Goal: Transaction & Acquisition: Purchase product/service

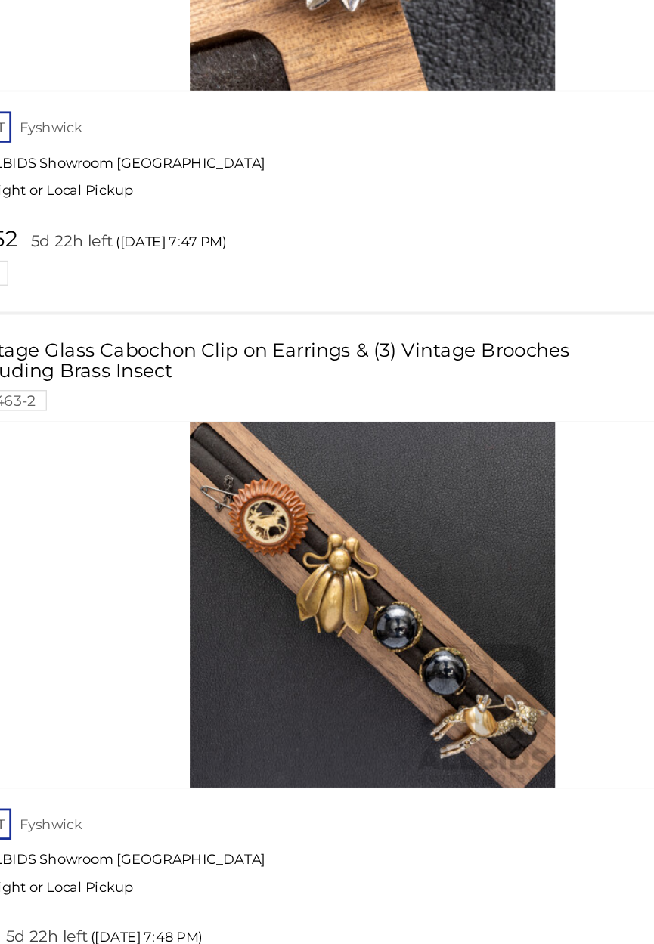
scroll to position [19571, 0]
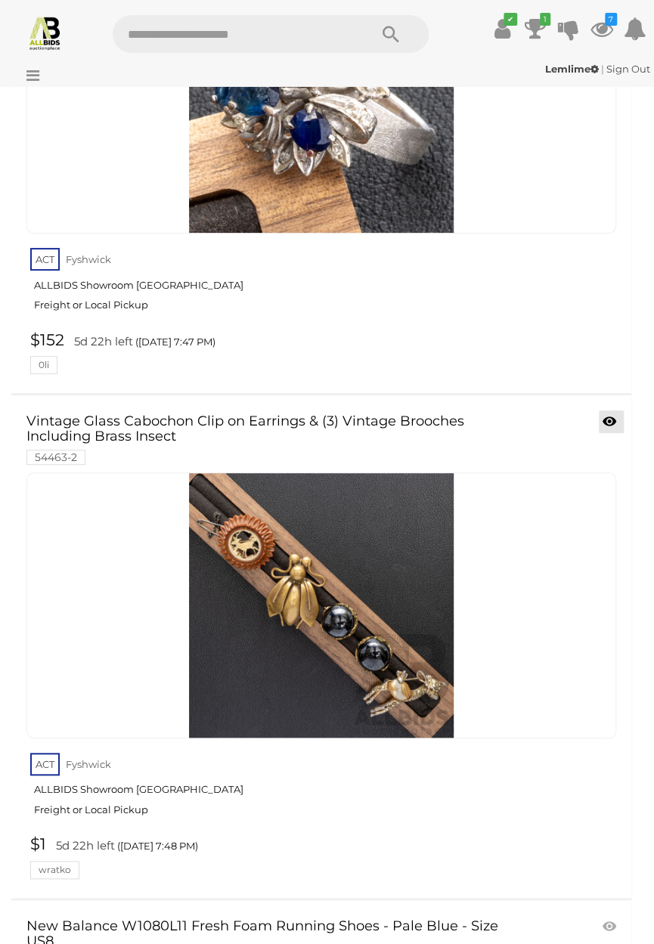
click at [611, 414] on icon at bounding box center [610, 421] width 14 height 15
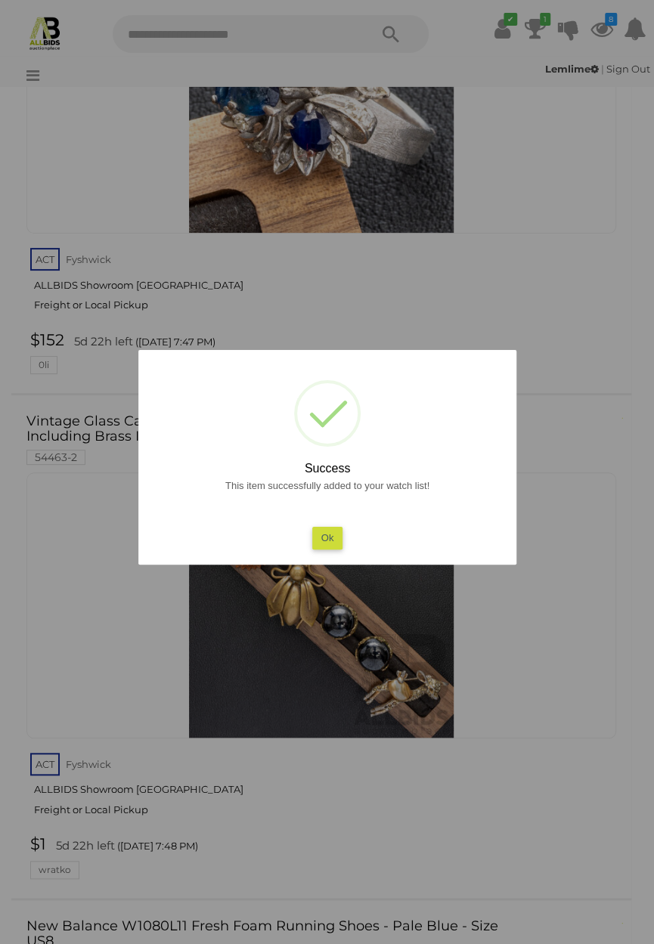
click at [331, 544] on button "Ok" at bounding box center [327, 538] width 31 height 22
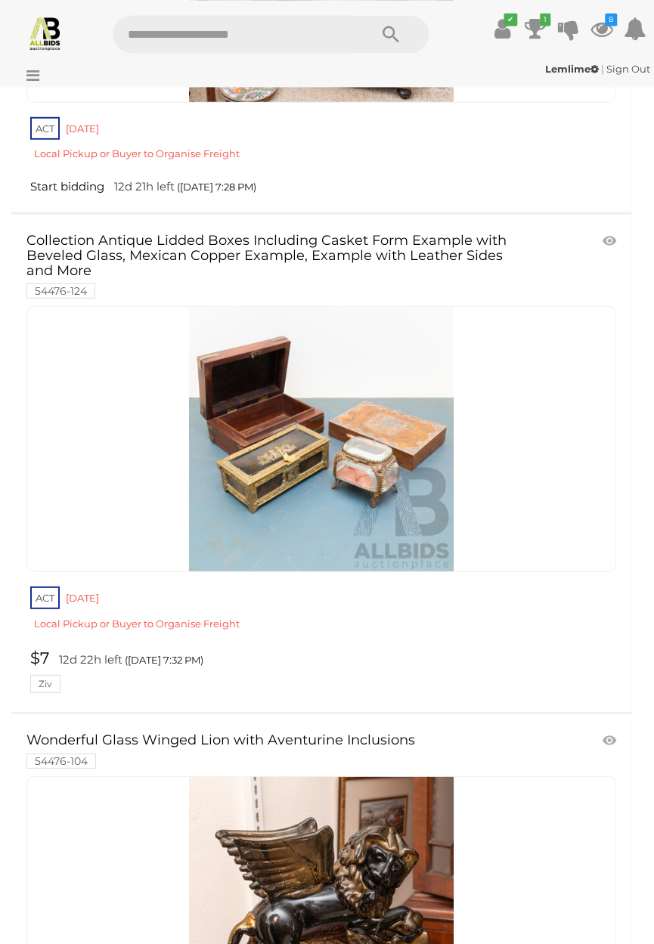
scroll to position [29534, 0]
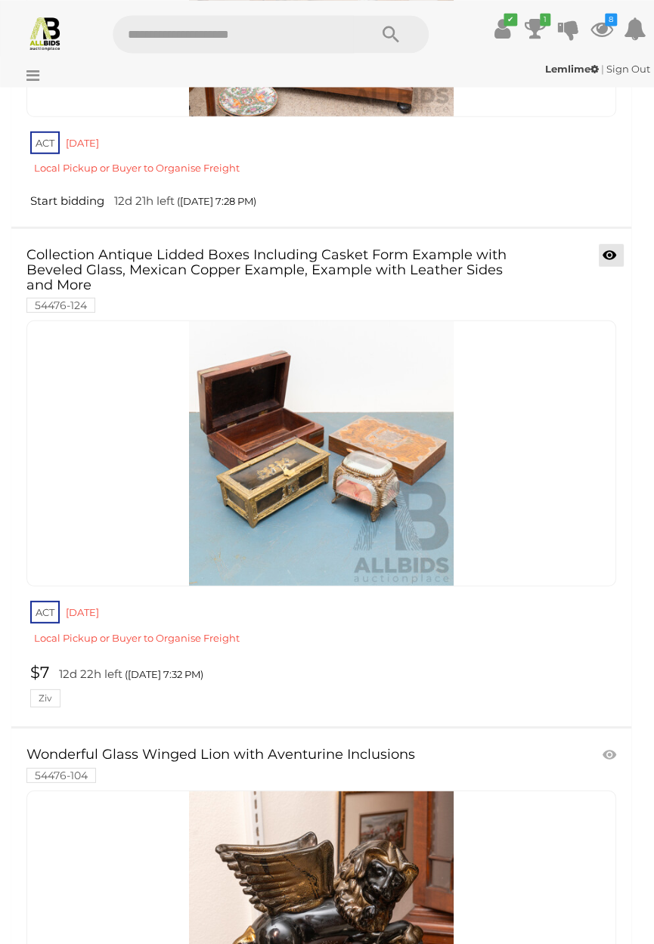
click at [612, 247] on icon at bounding box center [610, 254] width 14 height 15
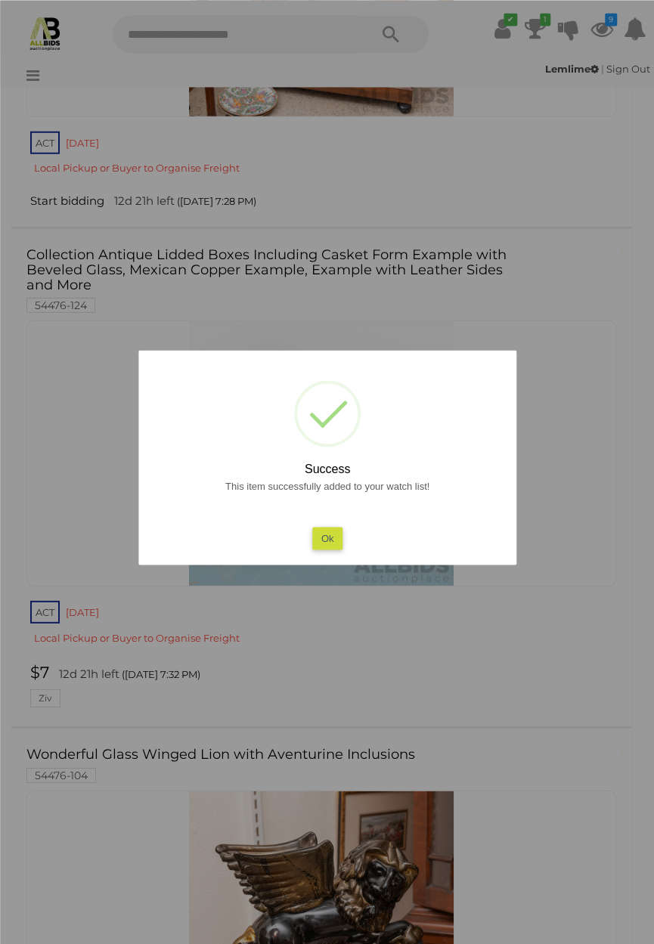
click at [343, 549] on button "Ok" at bounding box center [327, 538] width 31 height 22
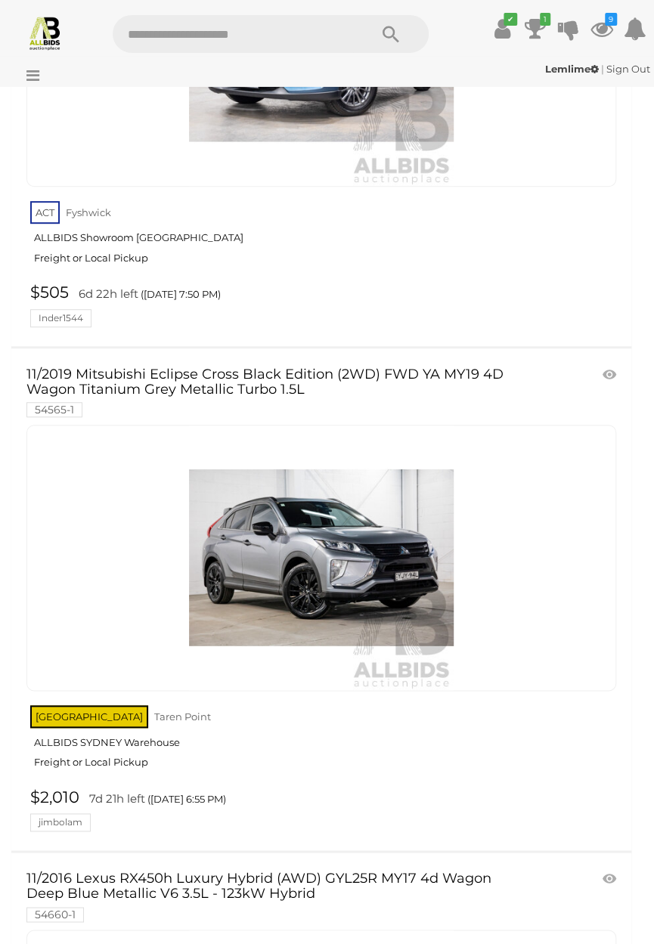
scroll to position [24129, 0]
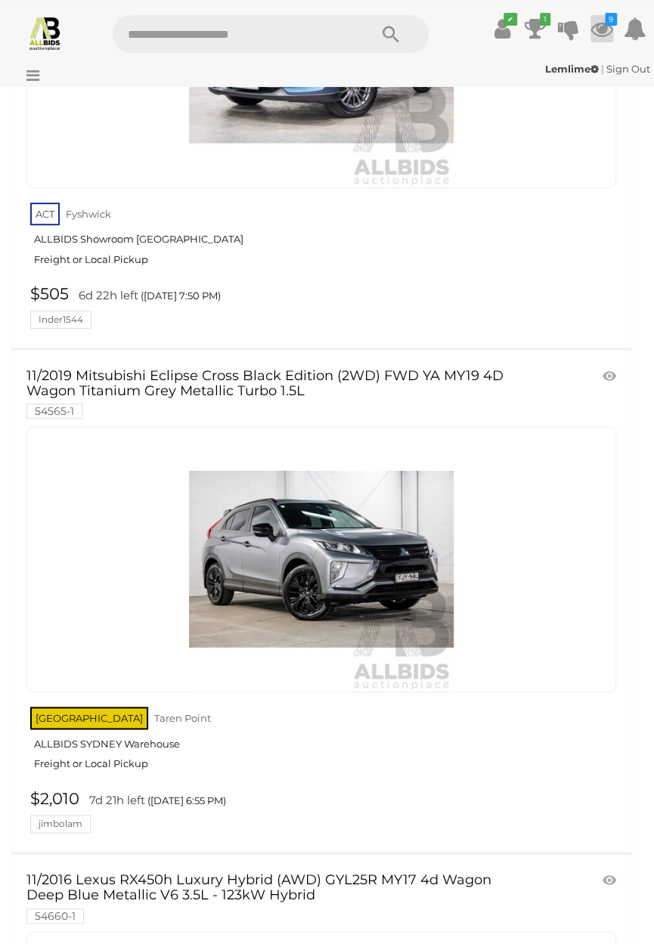
click at [604, 29] on icon at bounding box center [602, 28] width 23 height 27
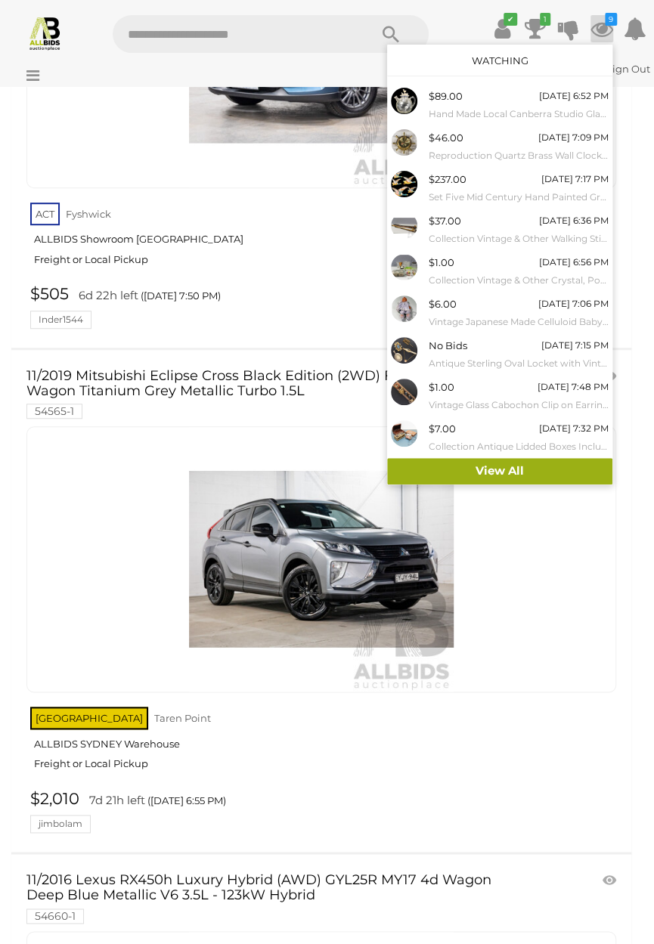
click at [509, 476] on link "View All" at bounding box center [499, 471] width 225 height 26
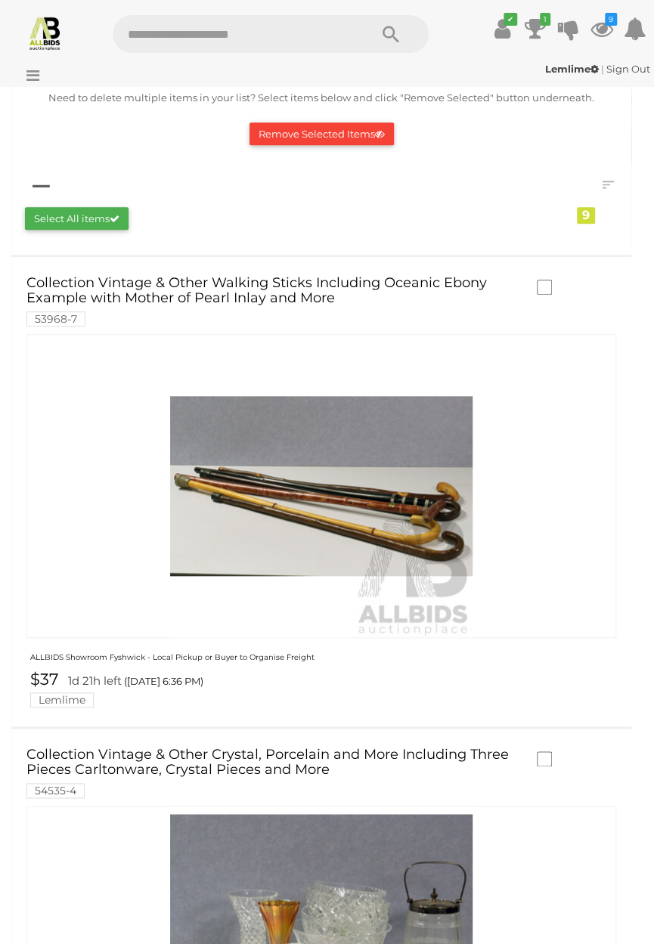
scroll to position [173, 0]
click at [371, 513] on img at bounding box center [321, 485] width 302 height 302
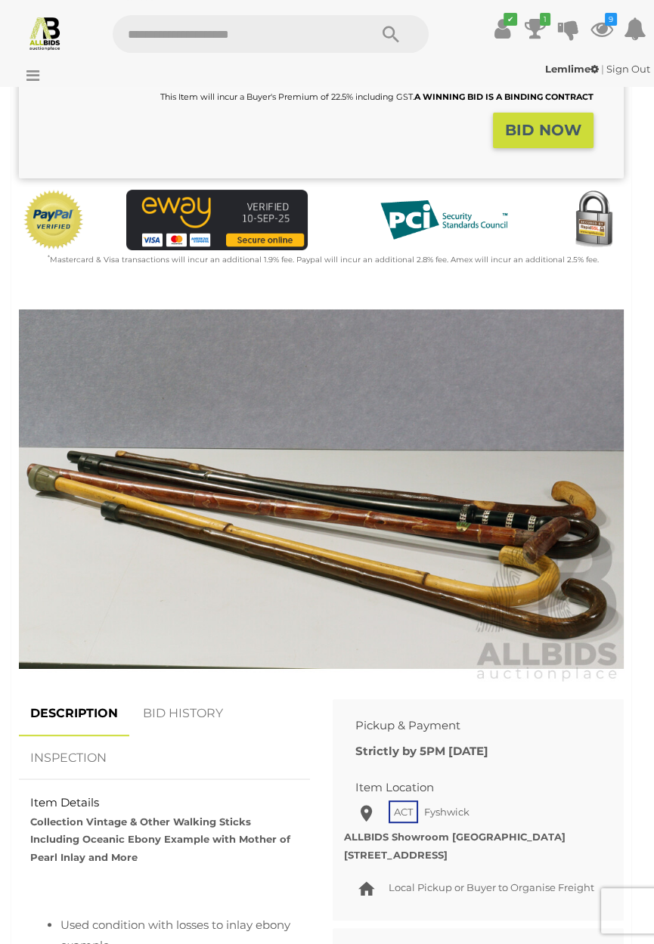
scroll to position [361, 0]
click at [191, 717] on link "BID HISTORY" at bounding box center [183, 714] width 103 height 45
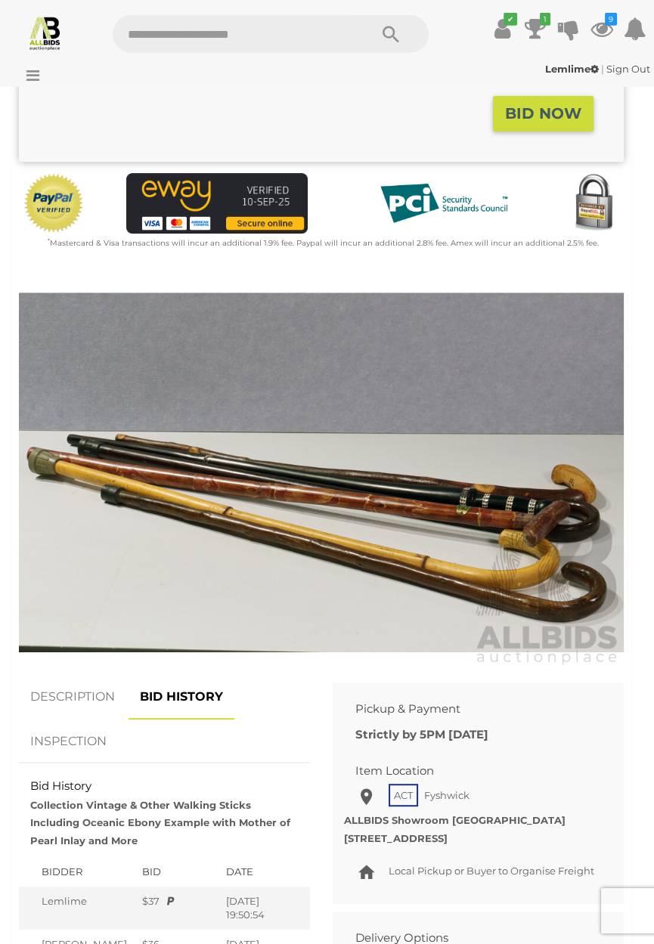
scroll to position [377, 0]
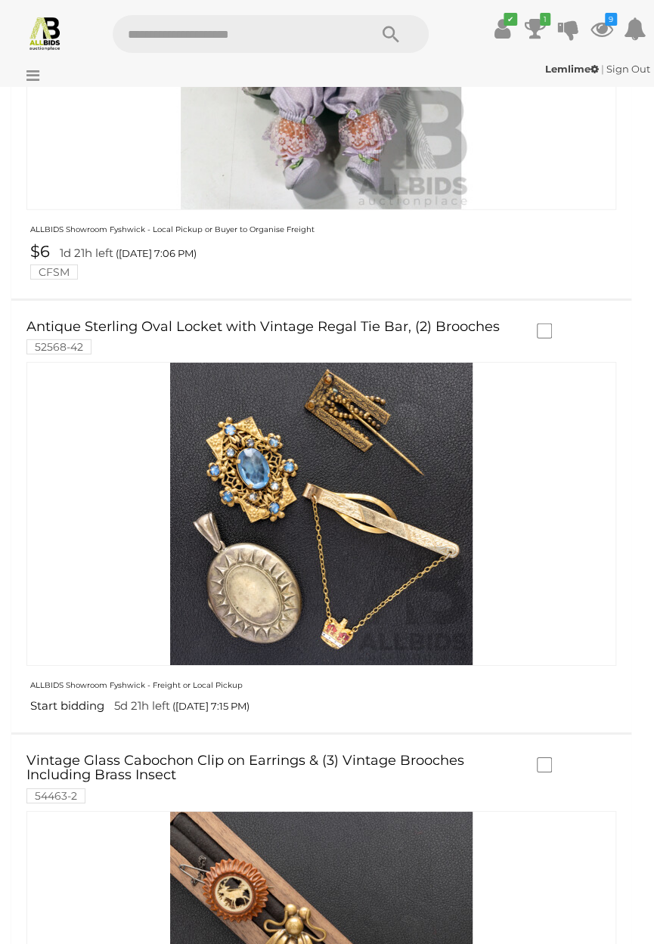
scroll to position [1538, 0]
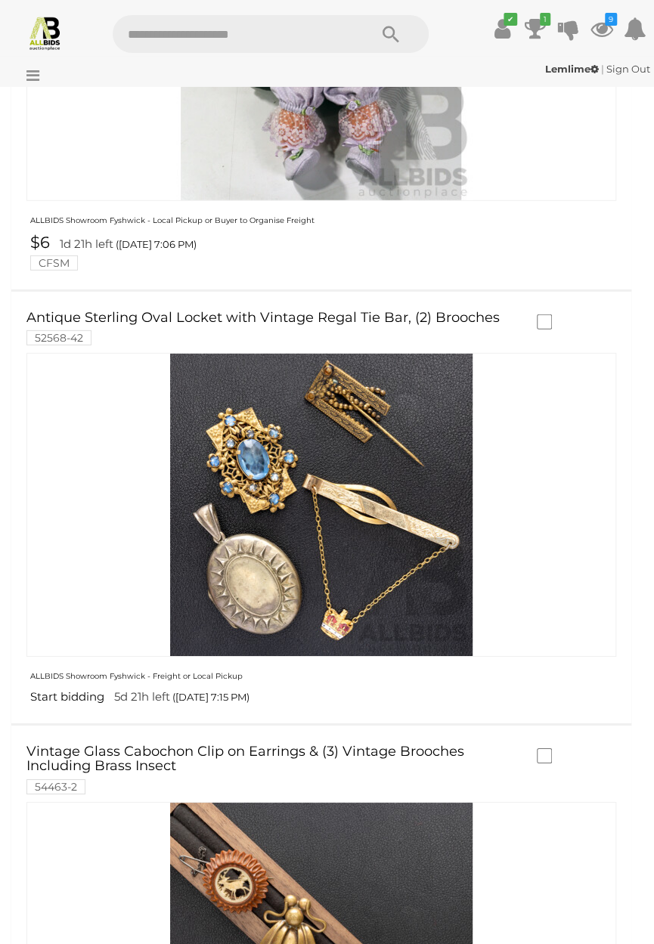
click at [326, 485] on img at bounding box center [321, 505] width 302 height 302
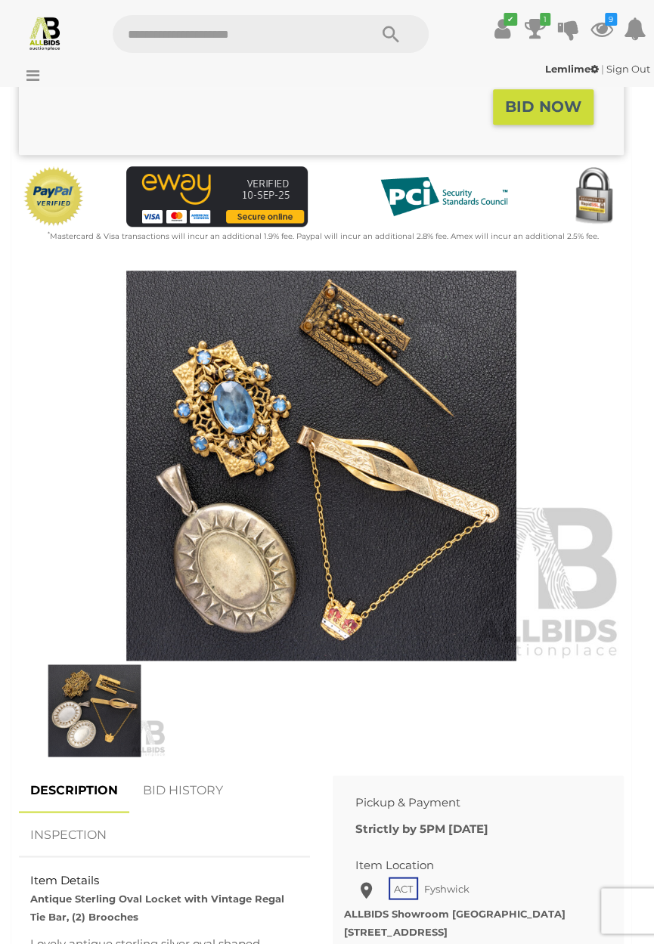
scroll to position [394, 0]
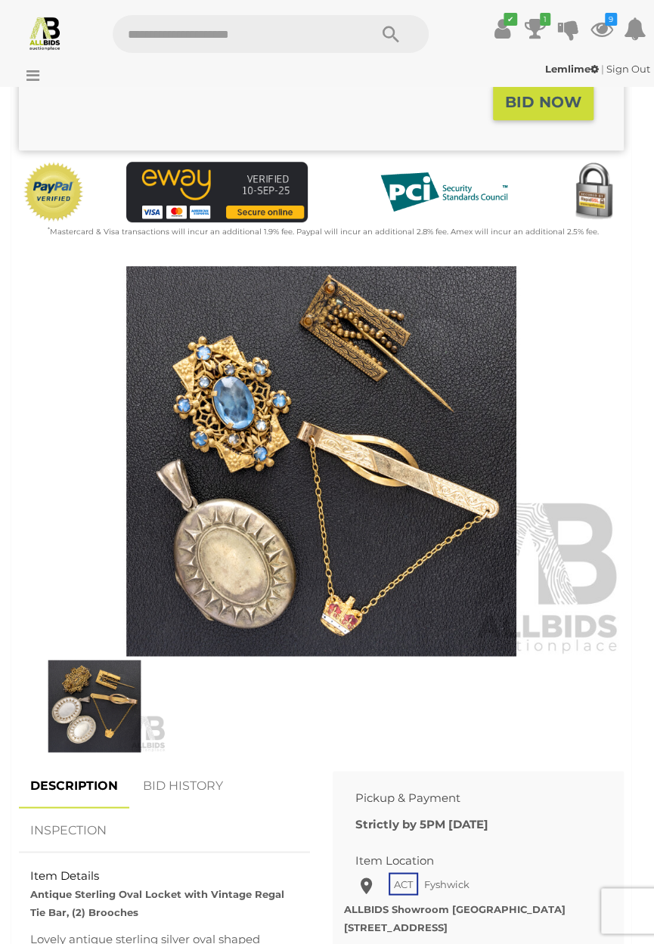
click at [283, 433] on img at bounding box center [321, 461] width 605 height 390
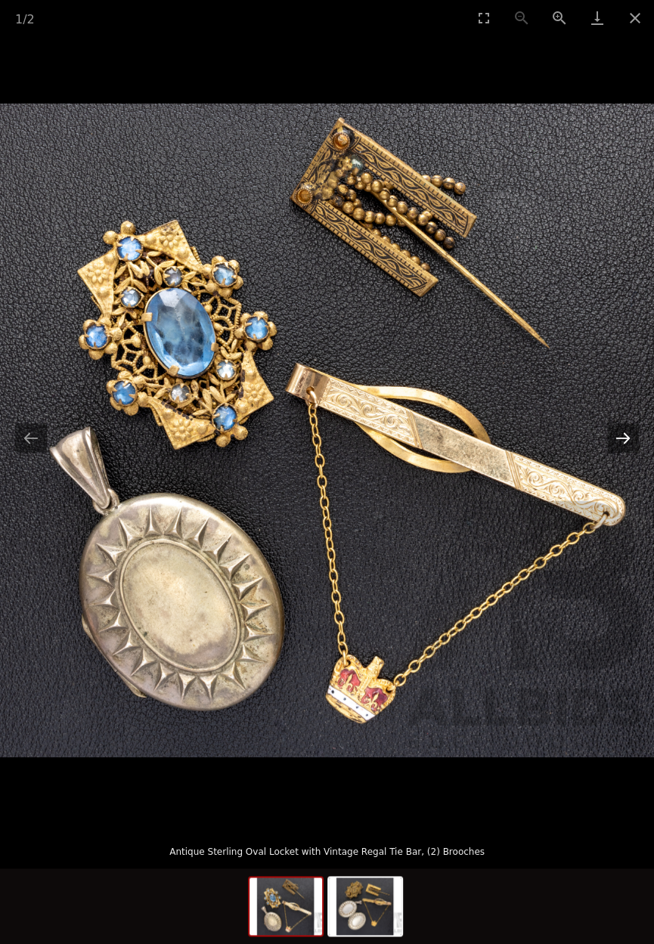
click at [629, 441] on button "Next slide" at bounding box center [623, 437] width 32 height 29
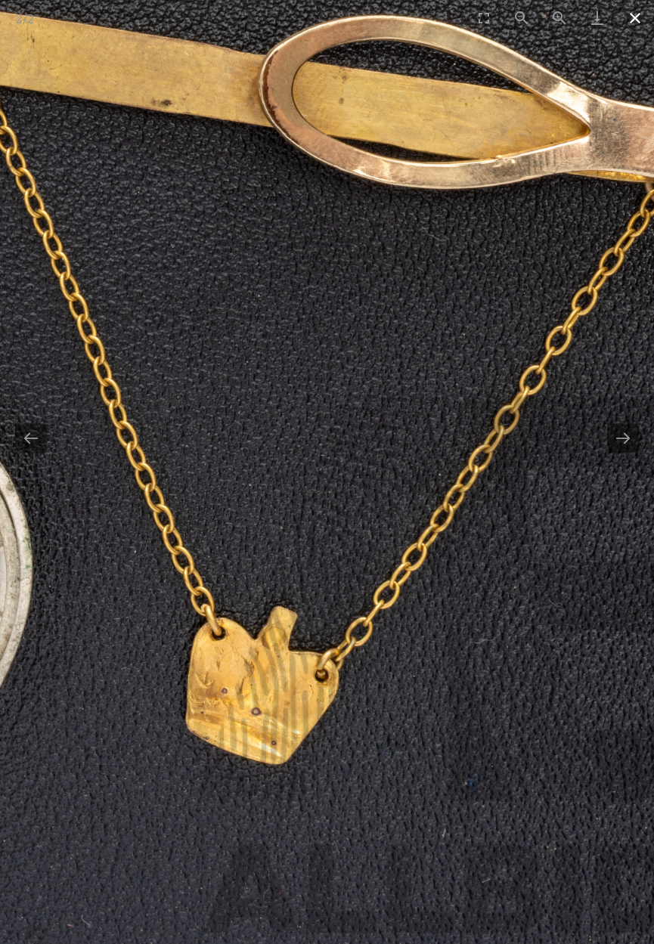
click at [638, 14] on button "Close gallery" at bounding box center [635, 18] width 38 height 36
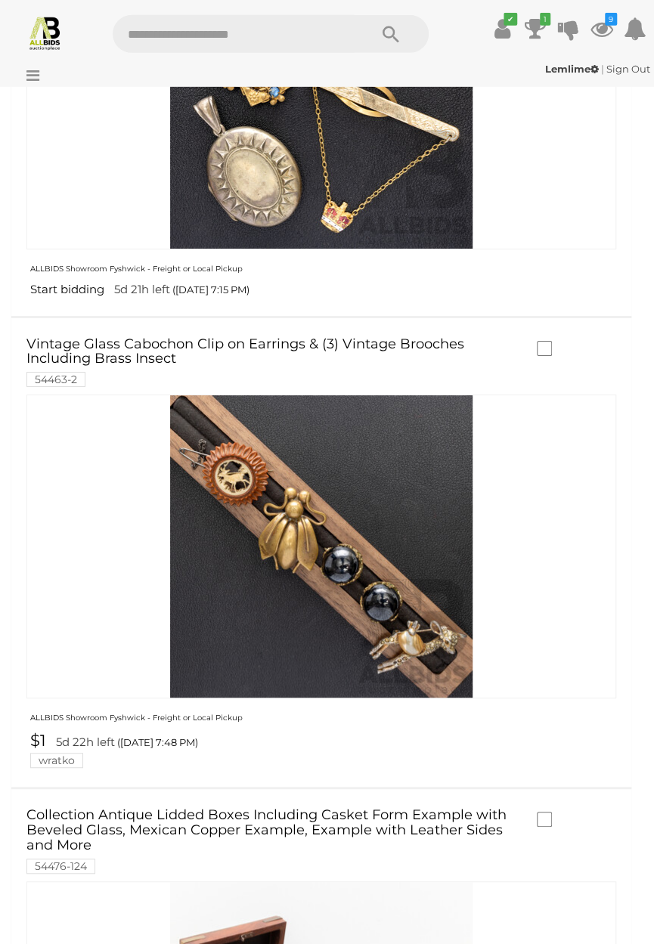
scroll to position [1938, 0]
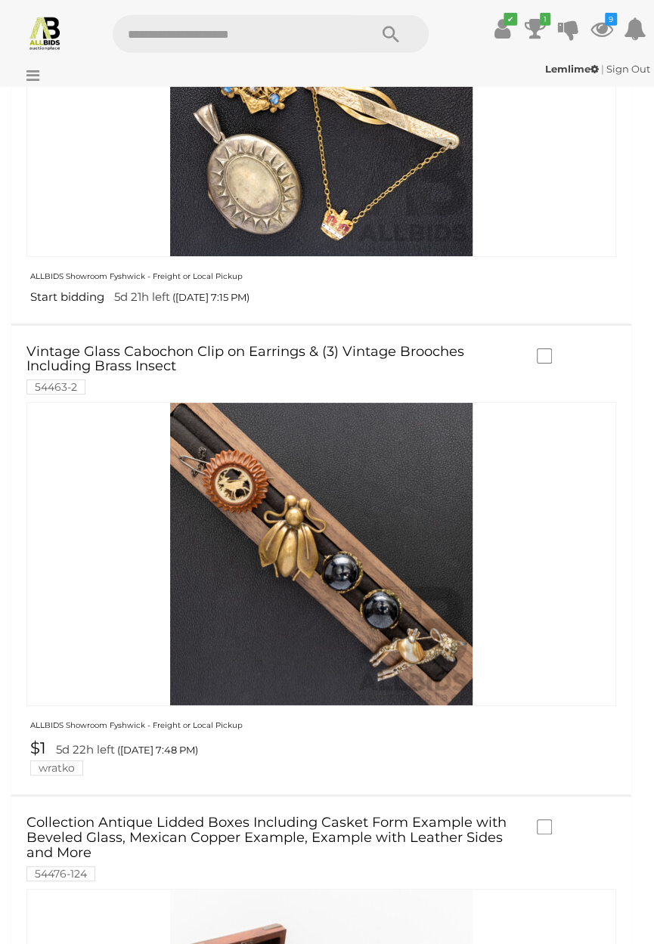
click at [279, 519] on link at bounding box center [321, 554] width 590 height 304
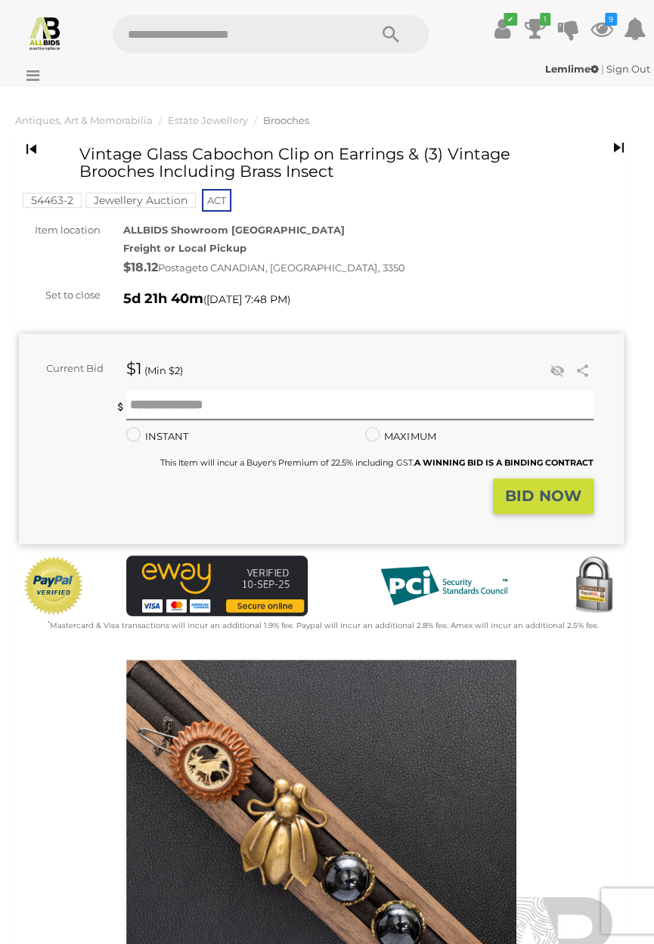
click at [308, 767] on img at bounding box center [321, 855] width 605 height 390
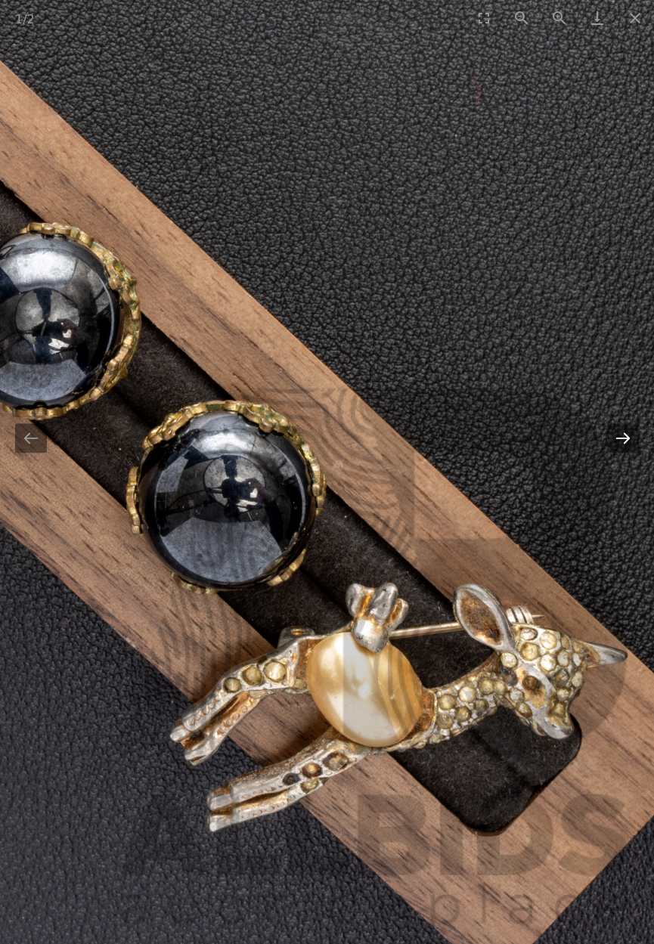
click at [622, 433] on button "Next slide" at bounding box center [623, 437] width 32 height 29
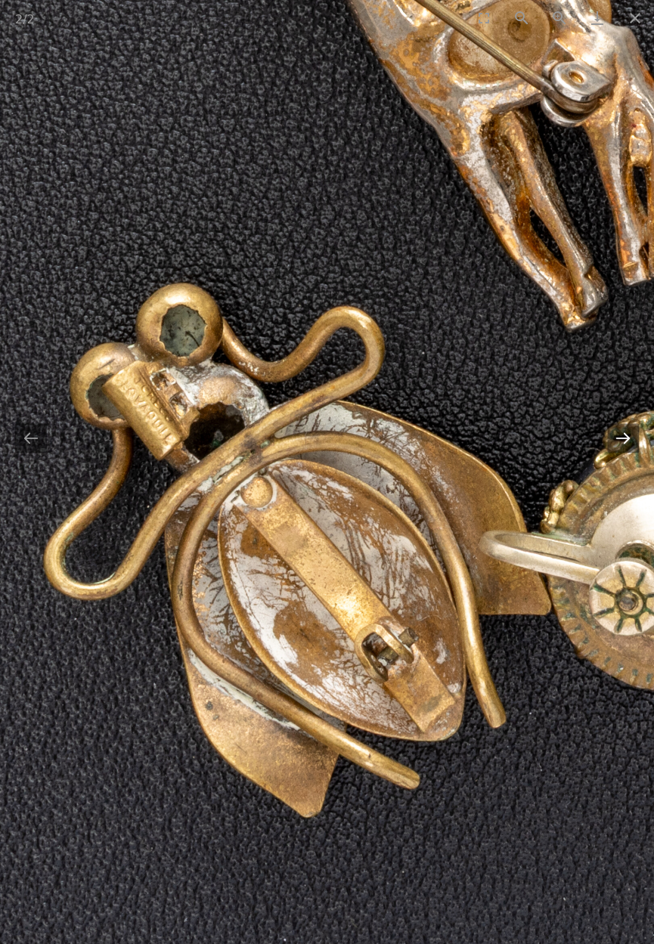
click at [623, 438] on button "Next slide" at bounding box center [623, 437] width 32 height 29
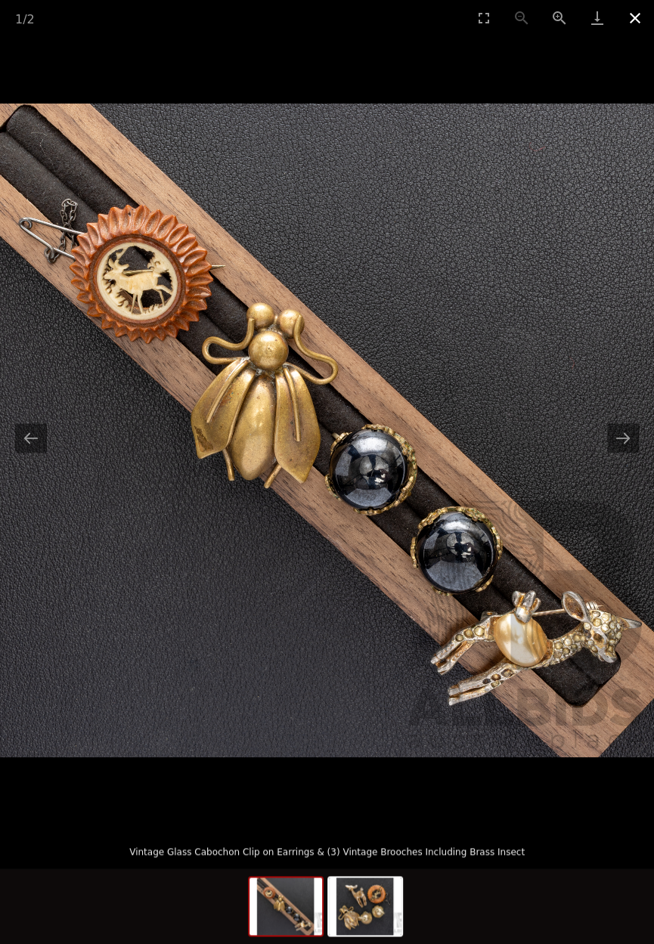
click at [639, 13] on button "Close gallery" at bounding box center [635, 18] width 38 height 36
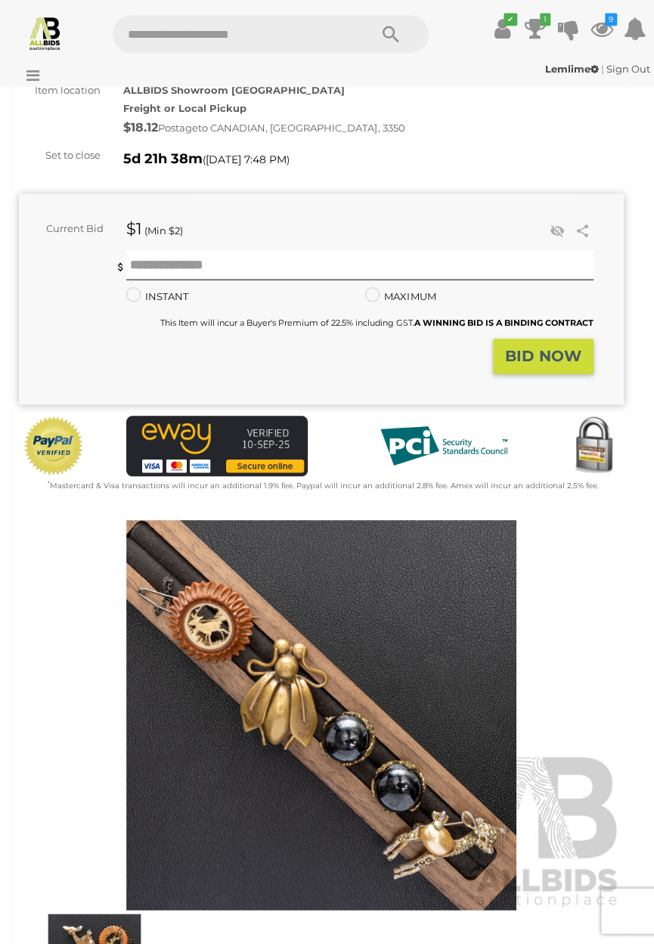
scroll to position [138, 0]
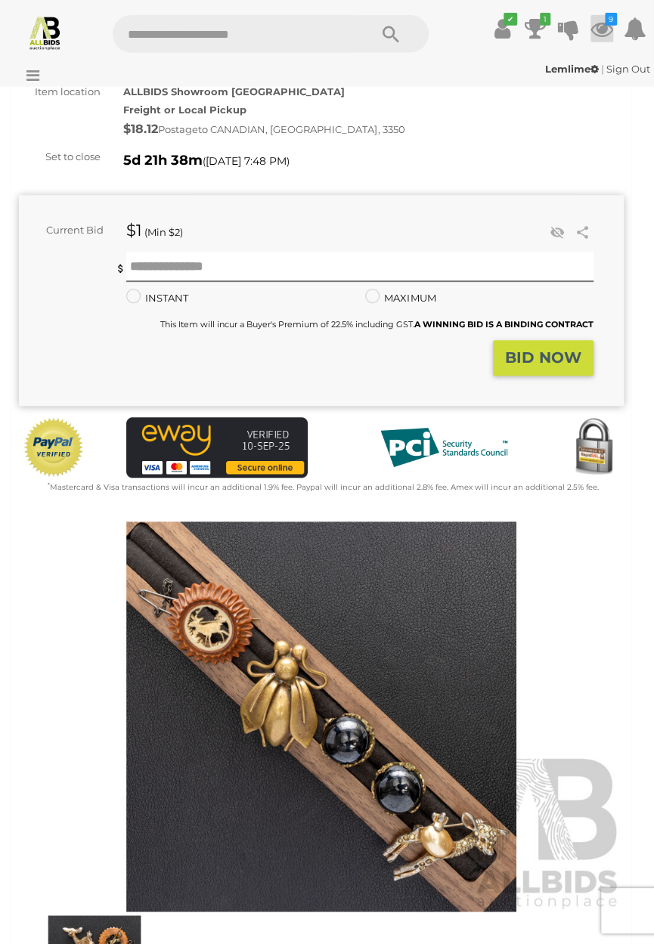
click at [607, 26] on icon at bounding box center [602, 28] width 23 height 27
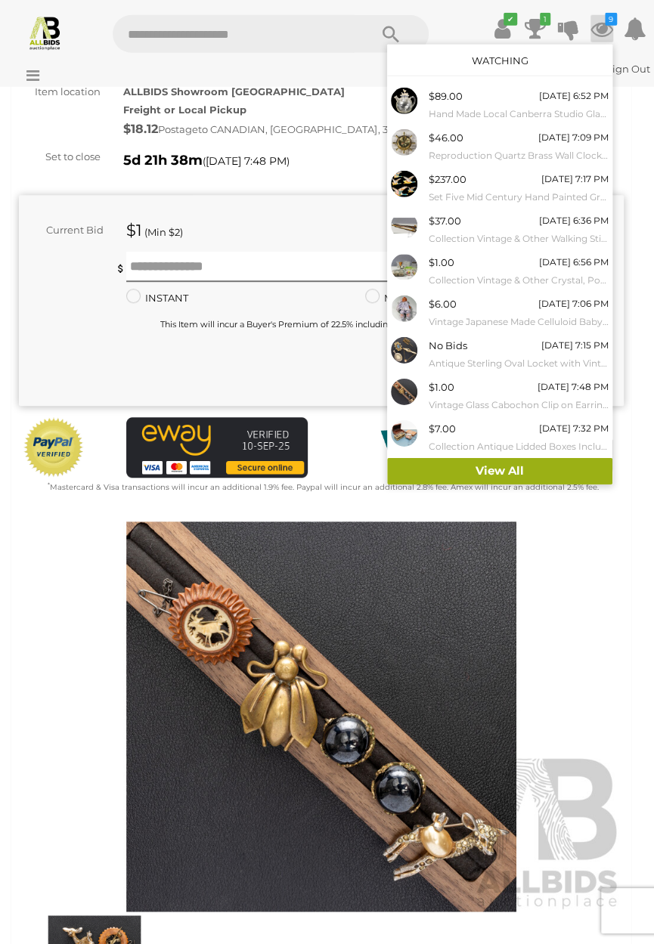
click at [502, 475] on link "View All" at bounding box center [499, 471] width 225 height 26
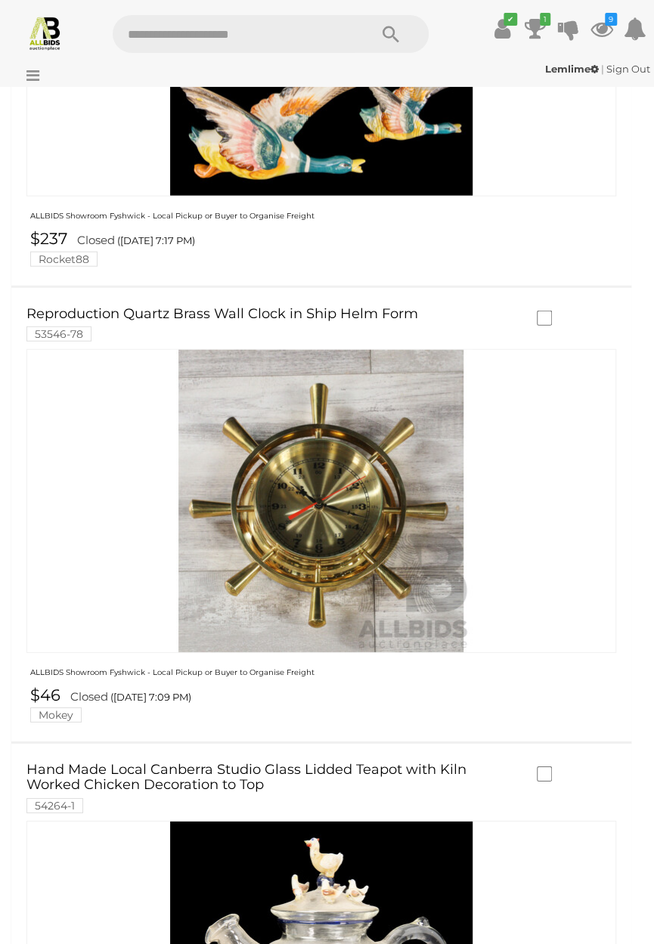
scroll to position [3407, 0]
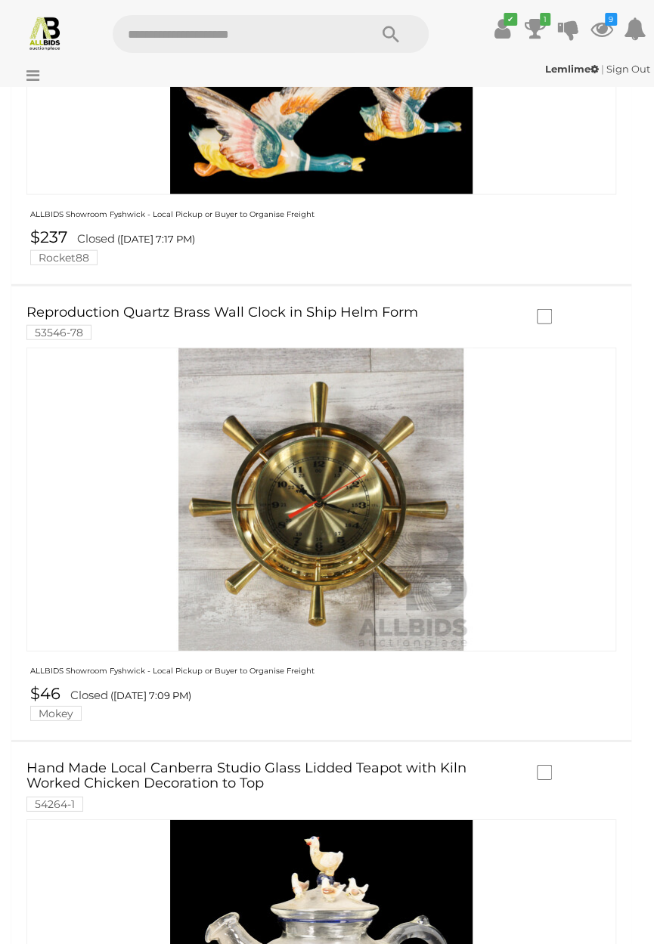
click at [553, 311] on label at bounding box center [548, 316] width 23 height 14
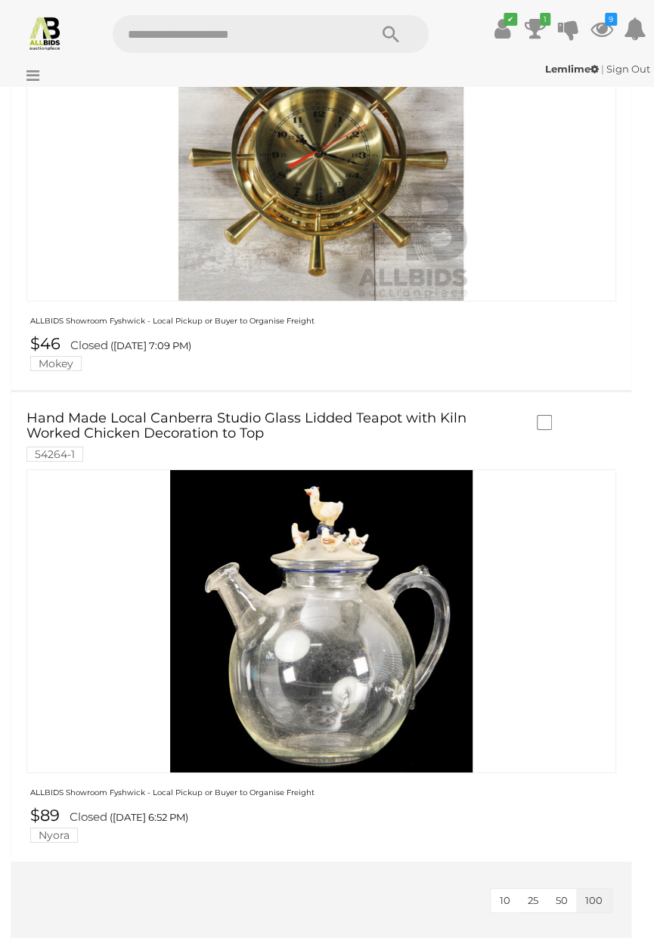
scroll to position [3764, 0]
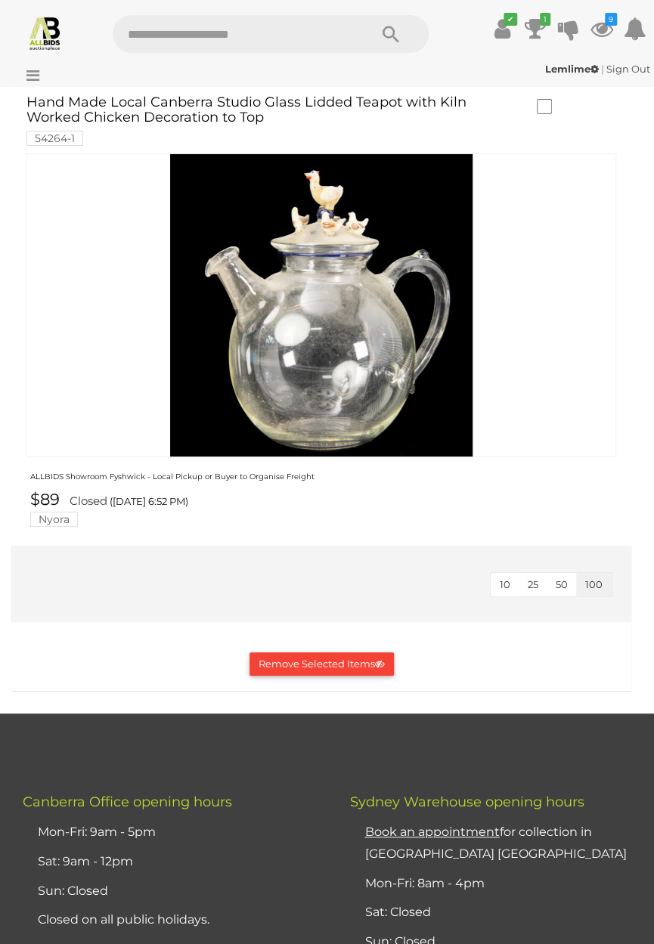
click at [394, 676] on button "Remove Selected Items" at bounding box center [322, 664] width 144 height 23
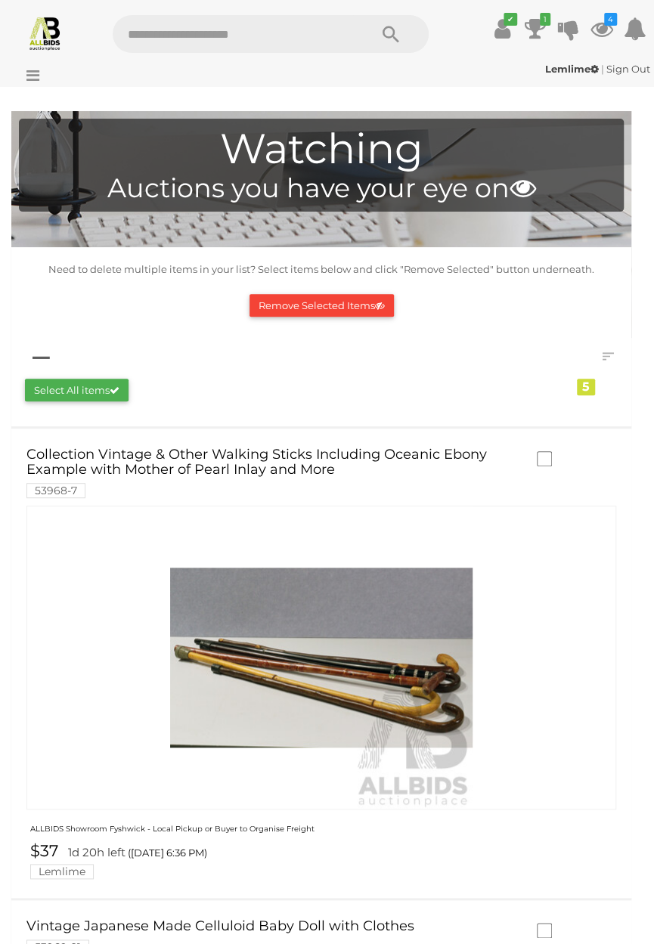
scroll to position [0, 0]
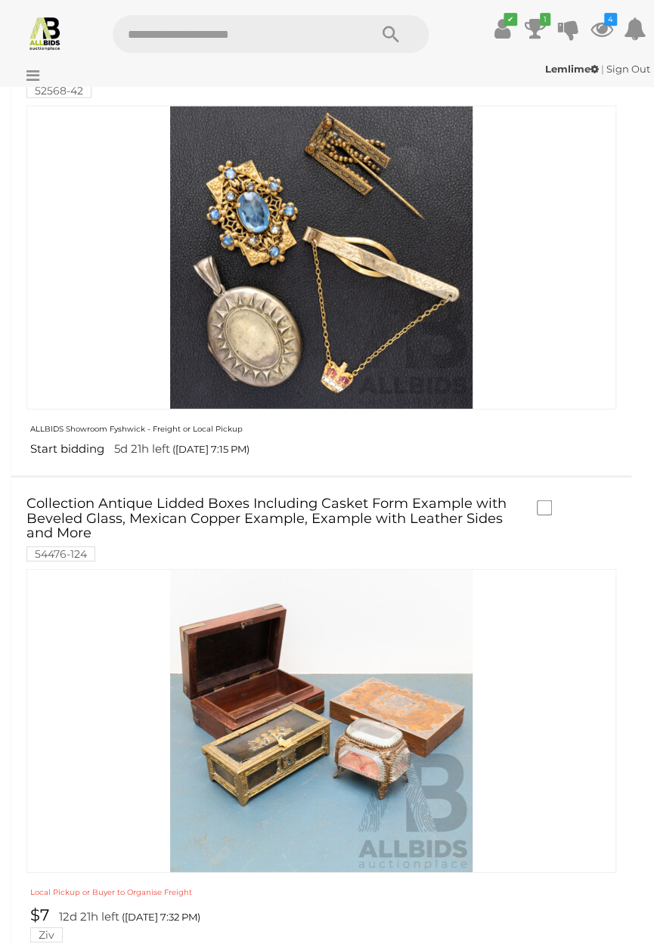
scroll to position [1317, 0]
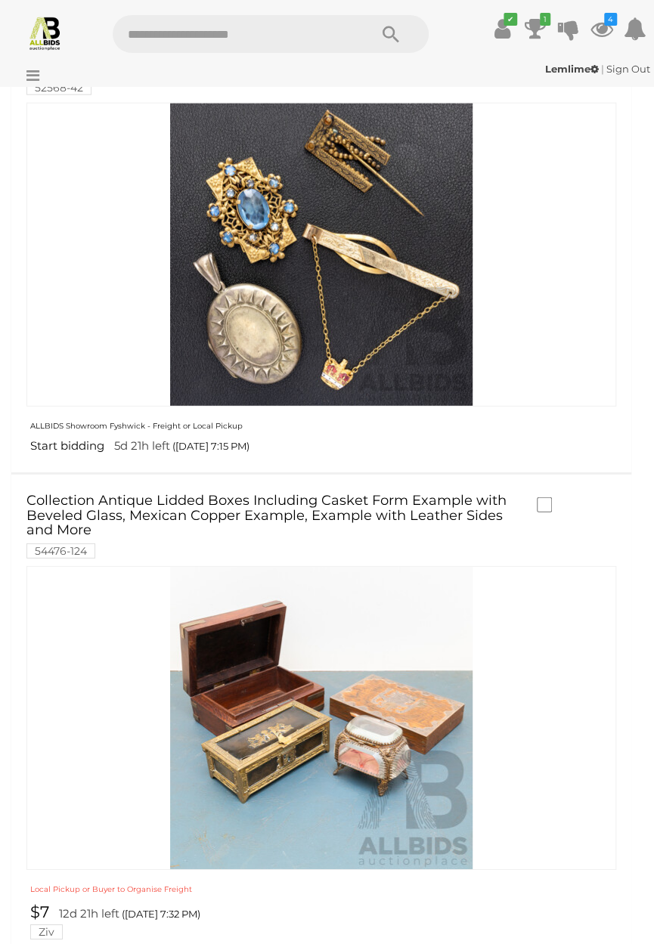
click at [313, 294] on img at bounding box center [321, 255] width 302 height 302
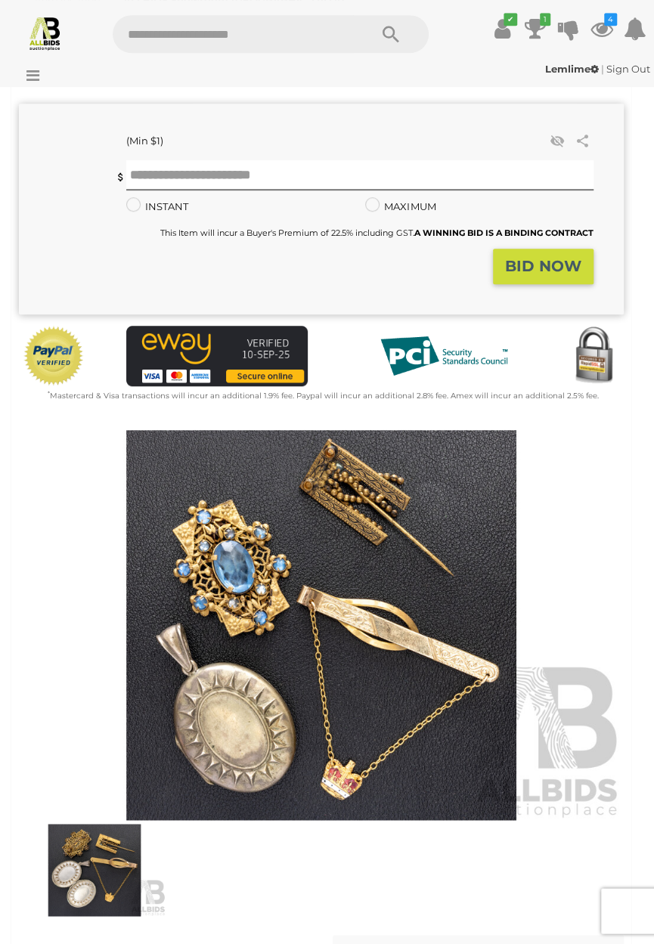
scroll to position [228, 0]
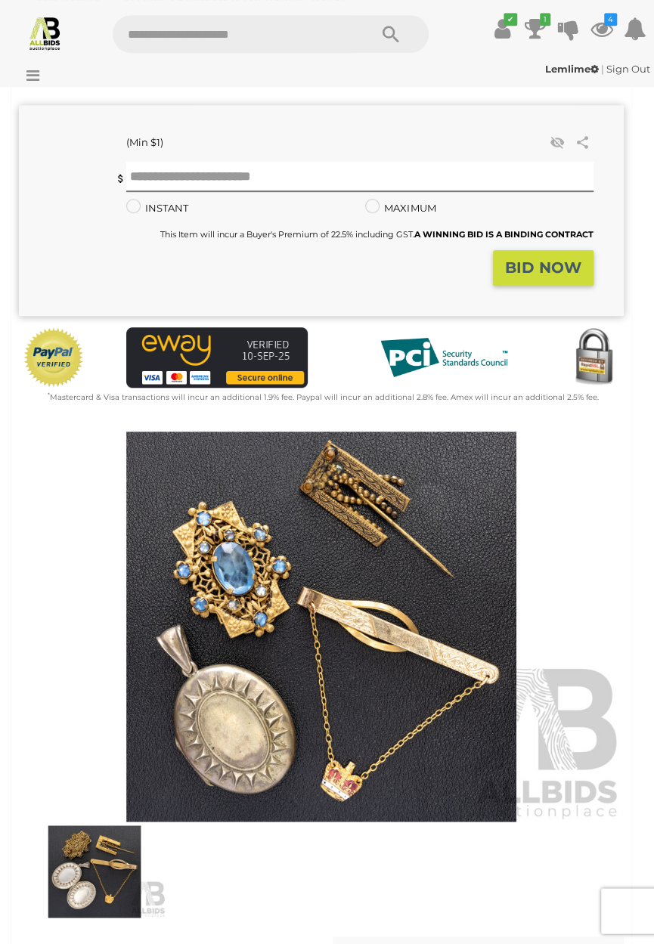
click at [333, 468] on img at bounding box center [321, 627] width 605 height 390
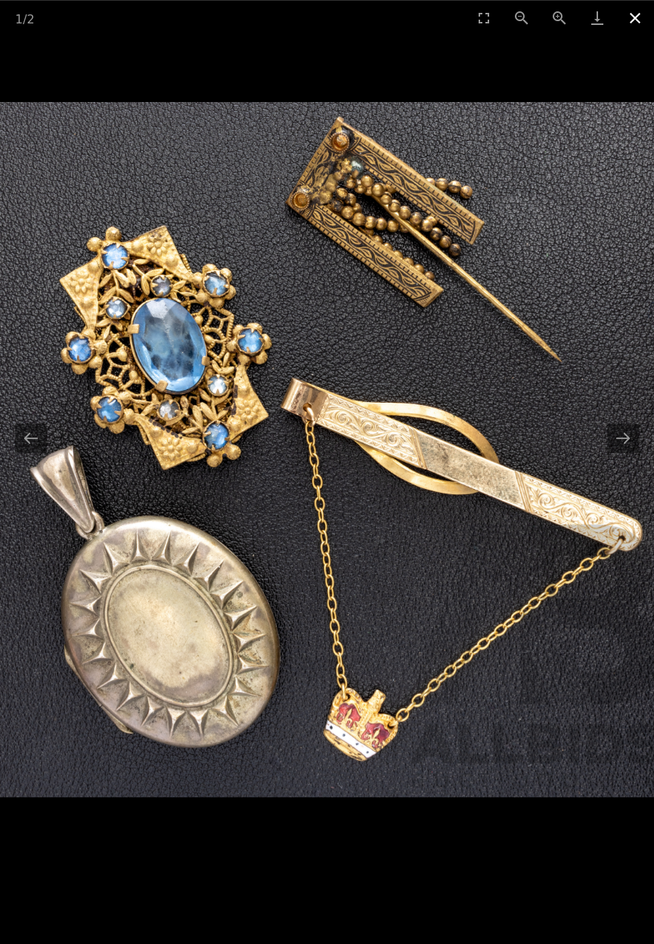
click at [640, 12] on button "Close gallery" at bounding box center [635, 18] width 38 height 36
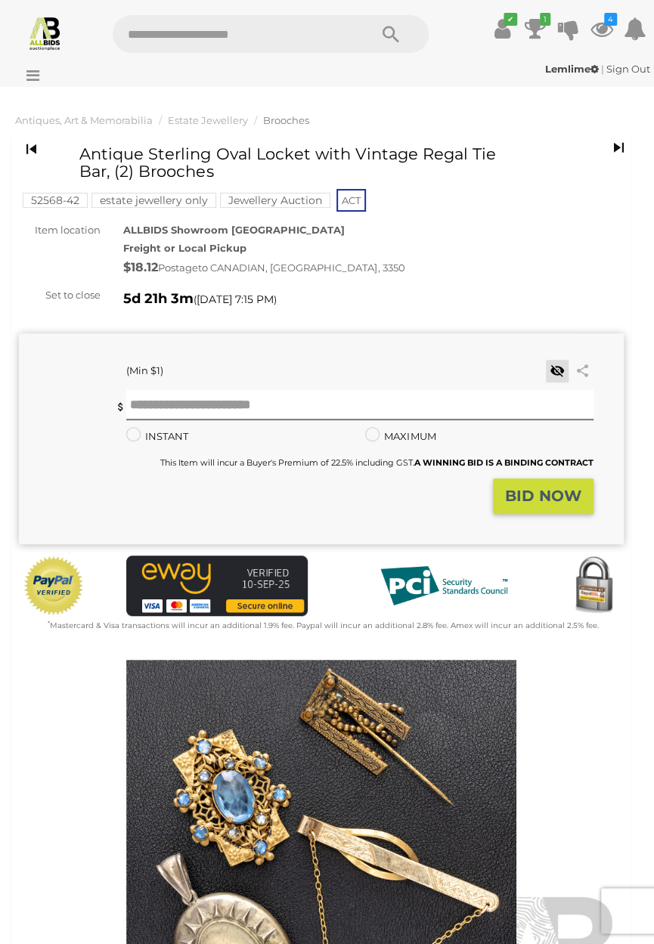
click at [557, 364] on icon at bounding box center [557, 371] width 20 height 15
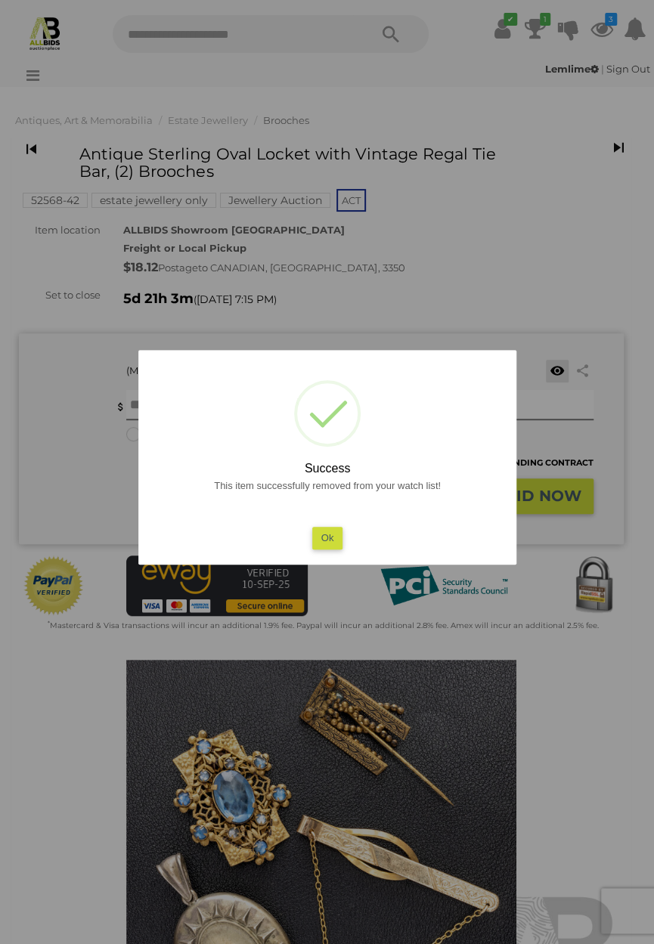
click at [330, 538] on button "Ok" at bounding box center [327, 538] width 31 height 22
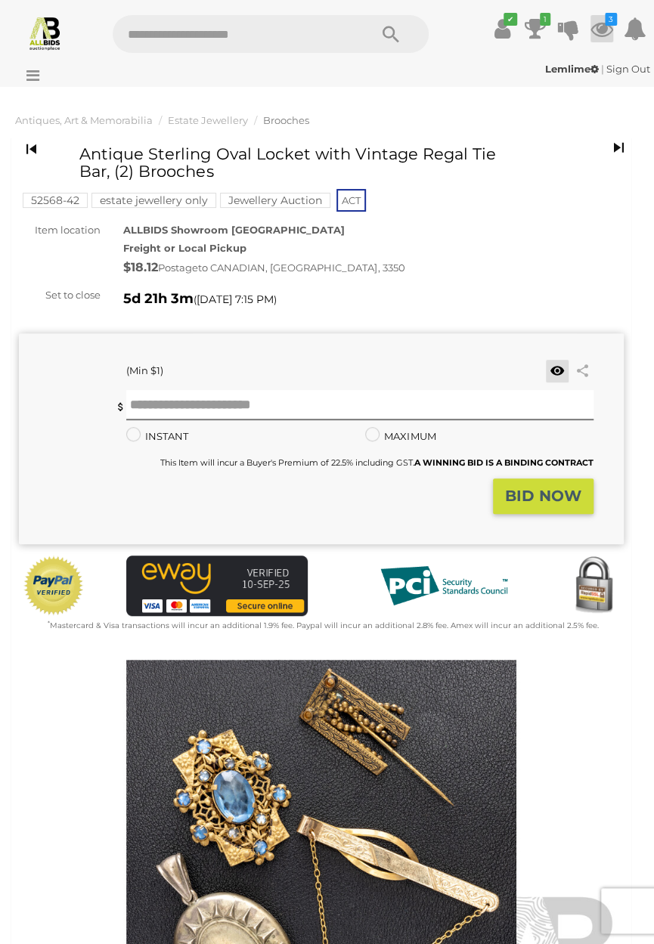
click at [613, 21] on icon at bounding box center [602, 28] width 23 height 27
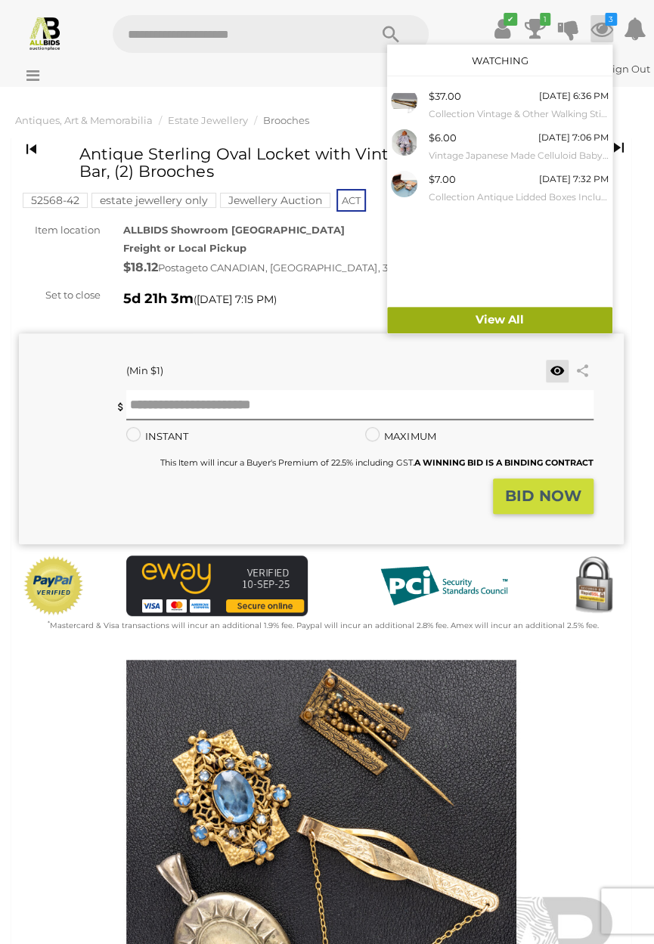
click at [612, 333] on link "View All" at bounding box center [499, 320] width 225 height 26
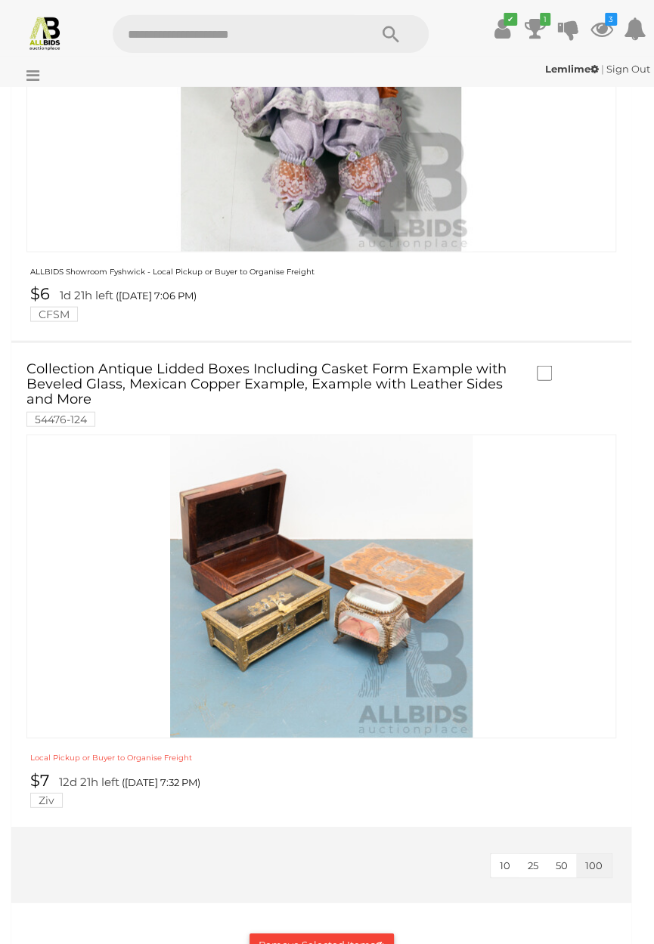
scroll to position [1014, 0]
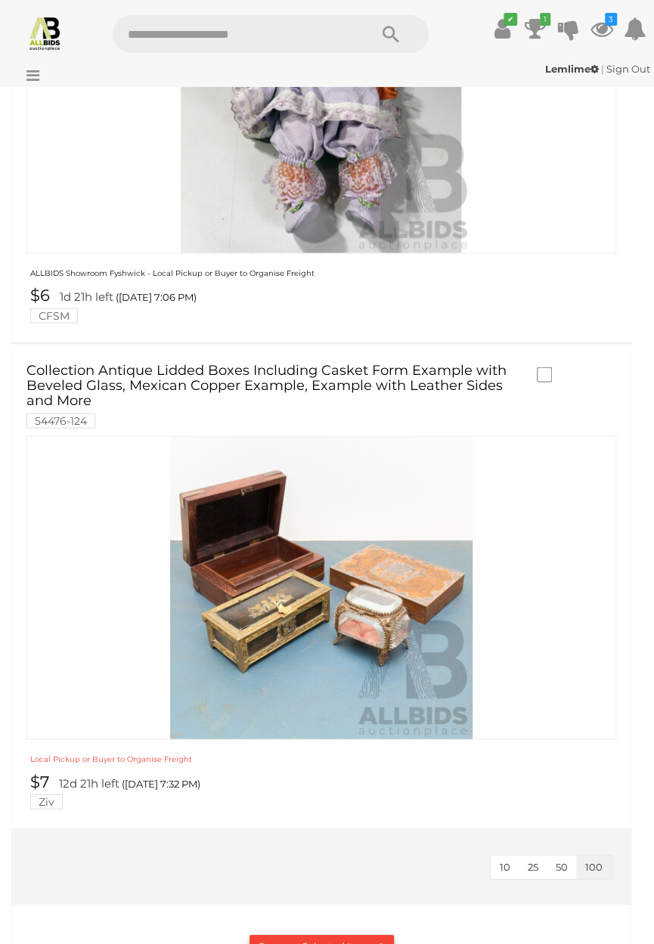
click at [312, 602] on img at bounding box center [321, 587] width 302 height 302
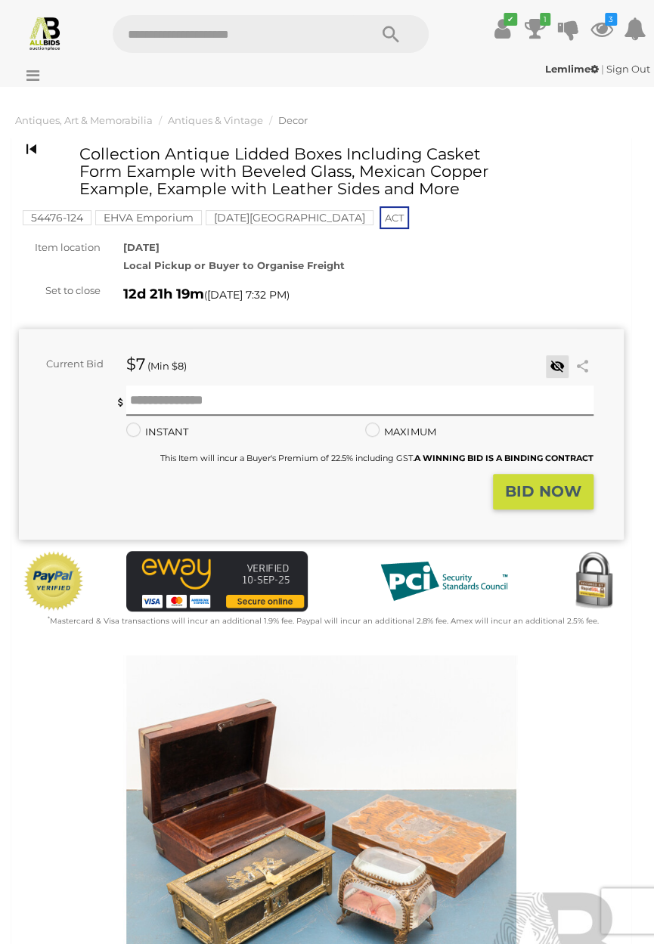
click at [552, 364] on icon at bounding box center [557, 366] width 20 height 15
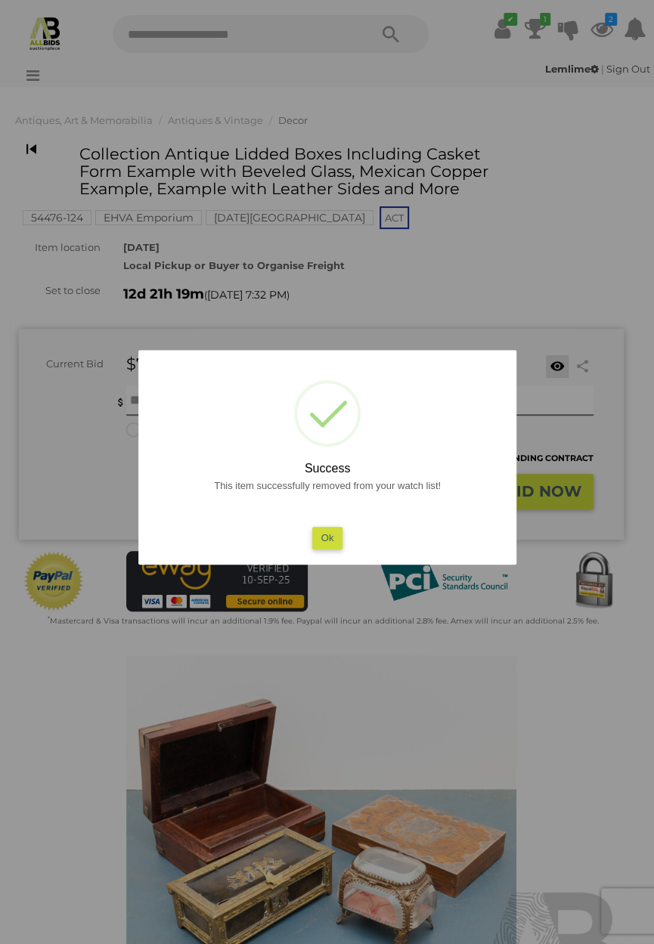
click at [343, 549] on button "Ok" at bounding box center [327, 538] width 31 height 22
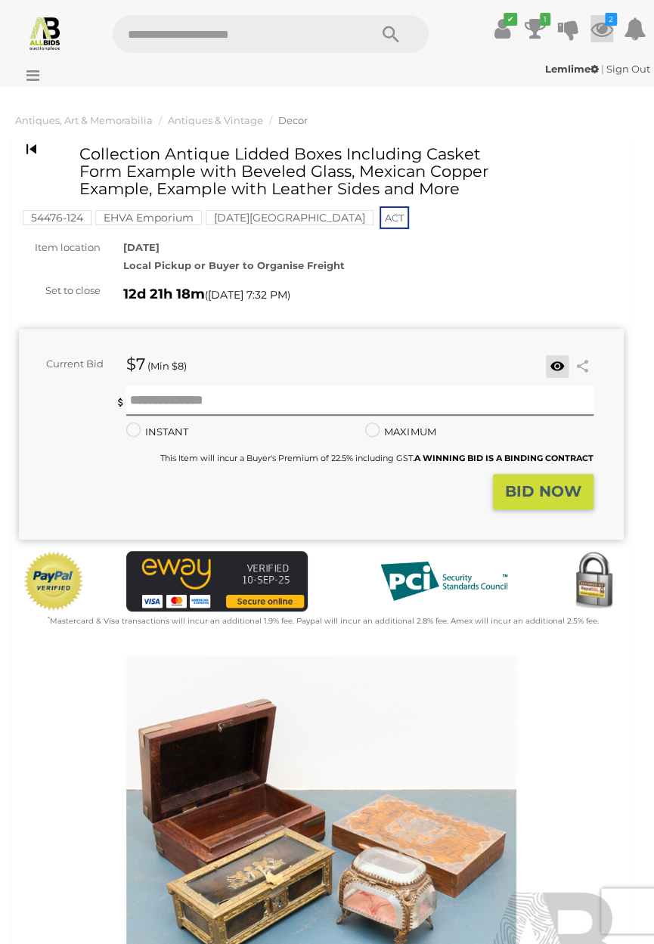
click at [617, 26] on icon "2" at bounding box center [611, 19] width 12 height 13
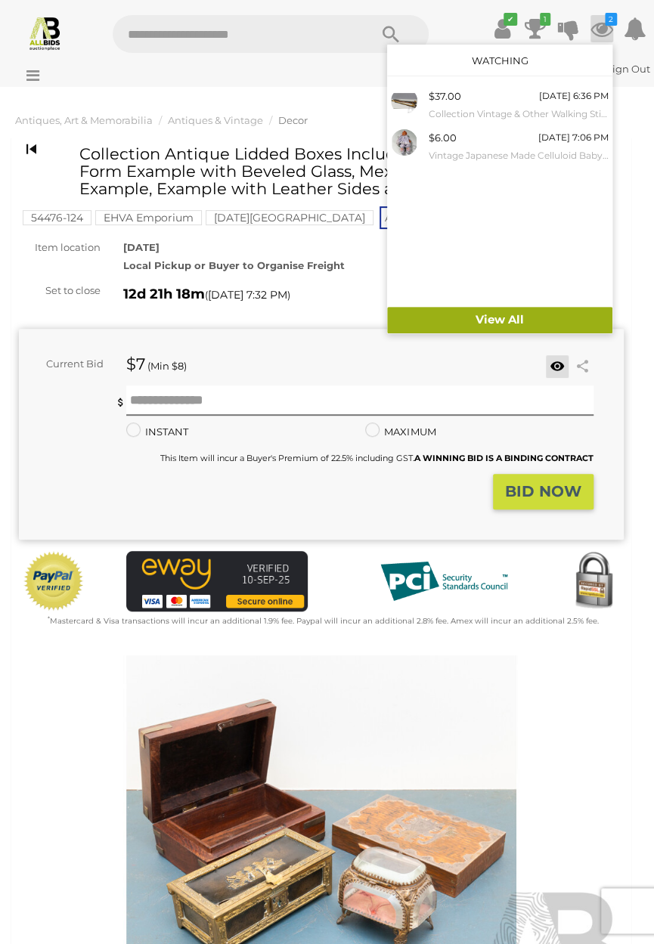
click at [523, 321] on link "View All" at bounding box center [499, 320] width 225 height 26
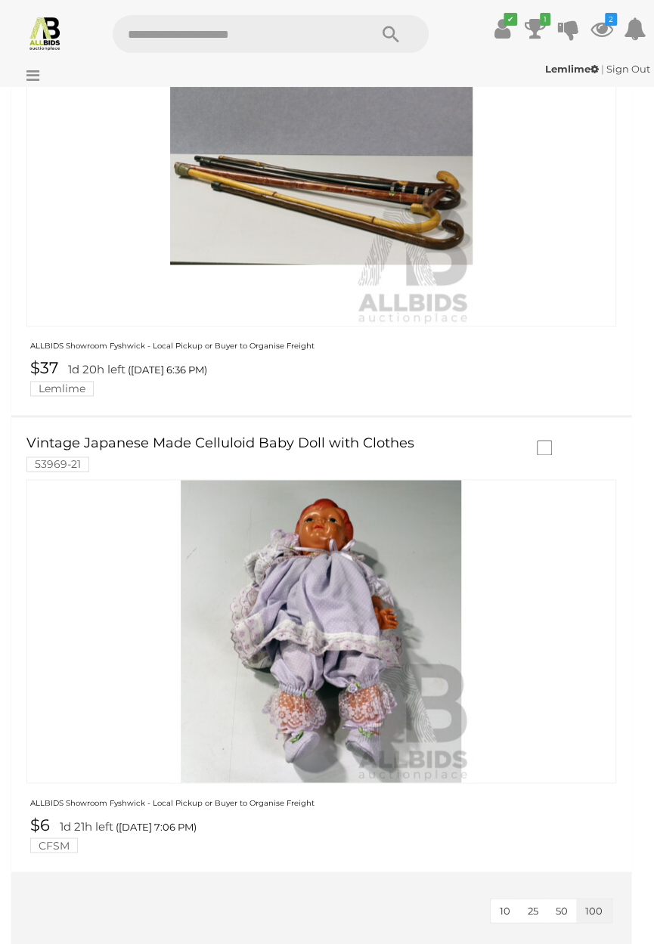
scroll to position [496, 0]
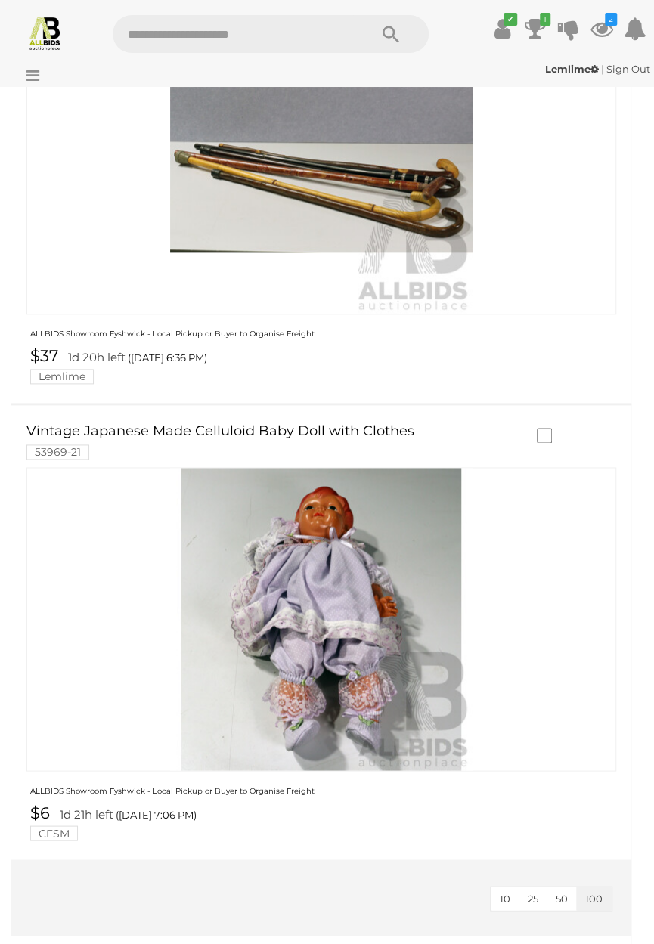
click at [316, 552] on link at bounding box center [321, 619] width 590 height 304
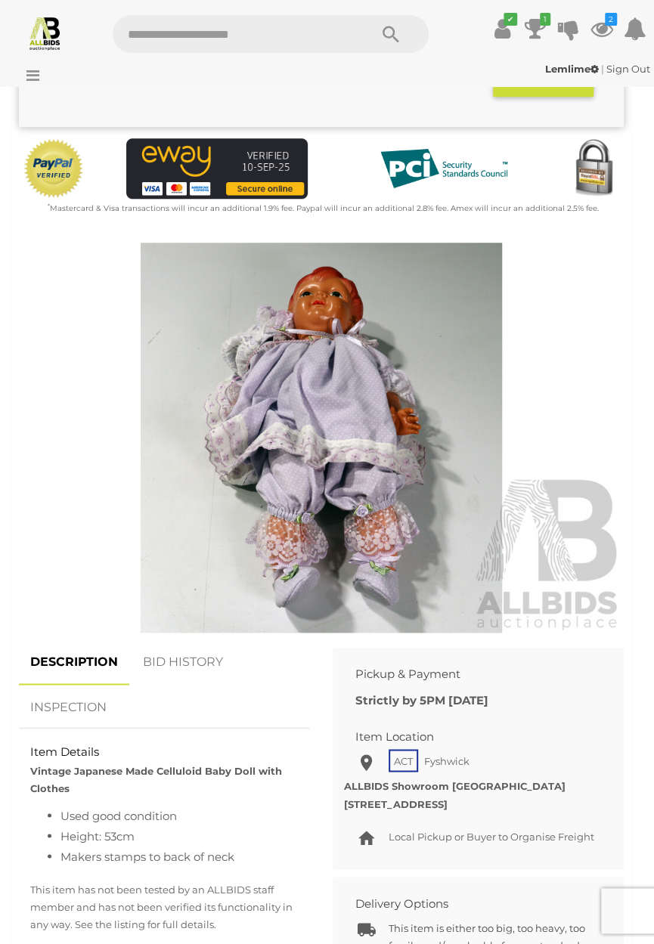
scroll to position [398, 0]
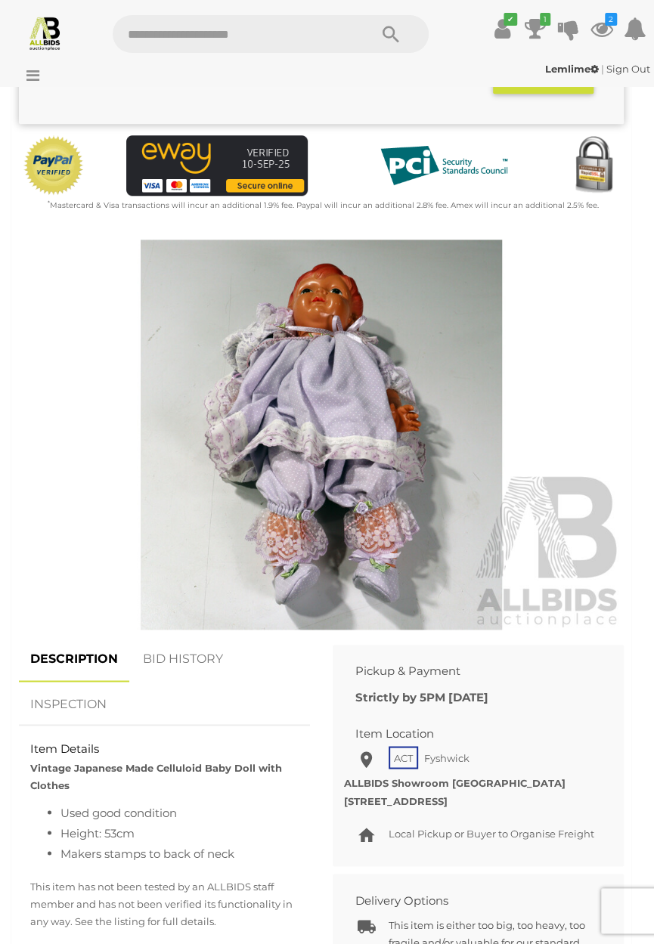
click at [331, 394] on img at bounding box center [321, 435] width 605 height 390
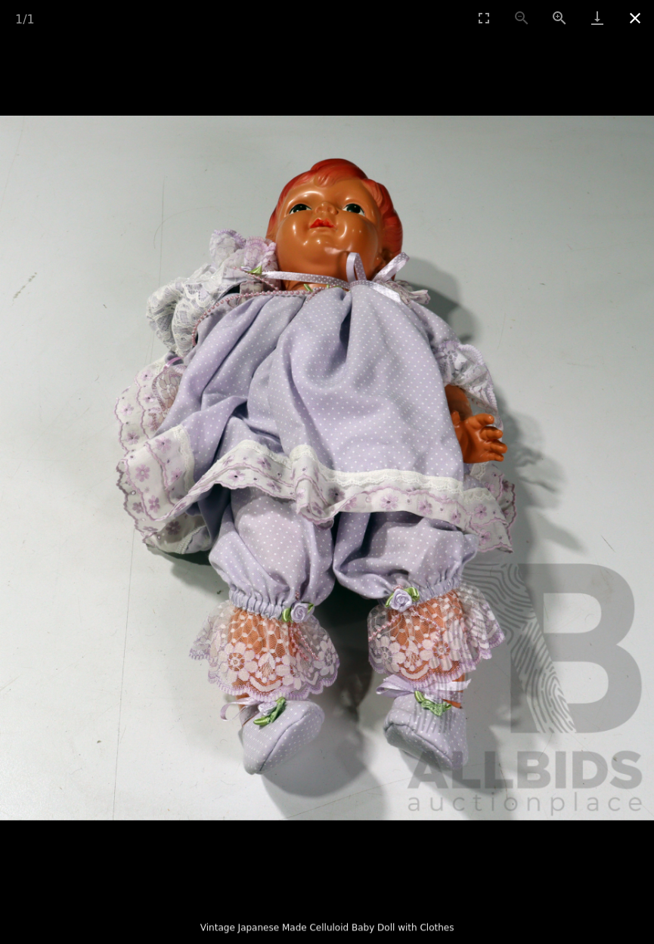
click at [640, 15] on button "Close gallery" at bounding box center [635, 18] width 38 height 36
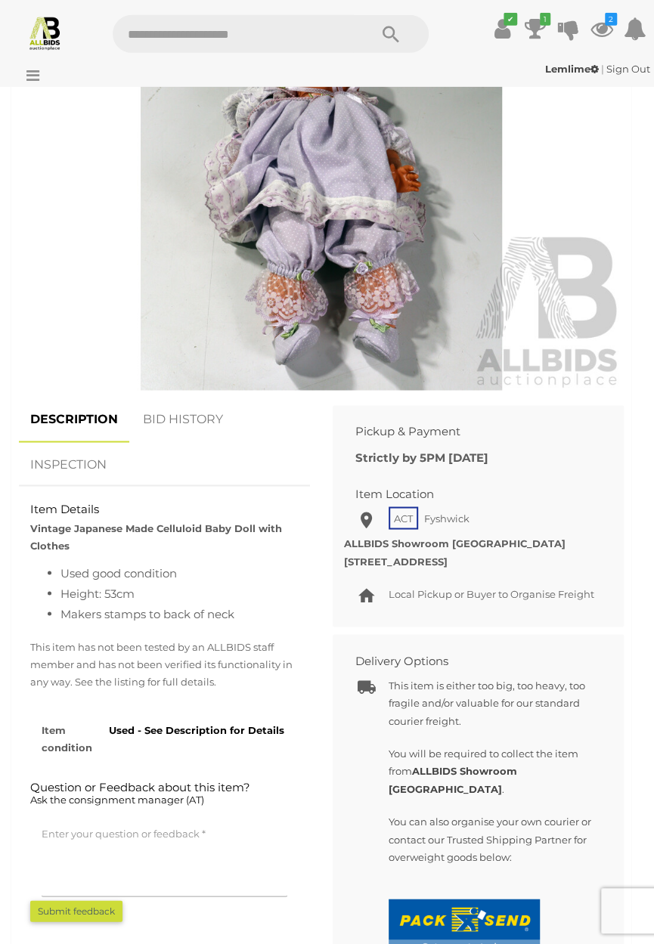
scroll to position [652, 0]
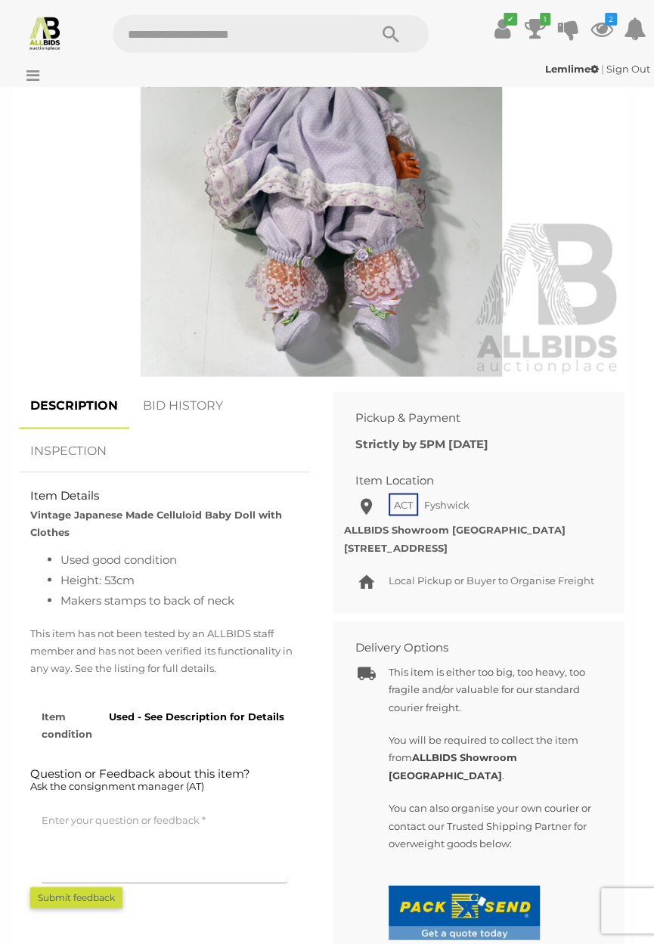
click at [198, 401] on link "BID HISTORY" at bounding box center [183, 406] width 103 height 45
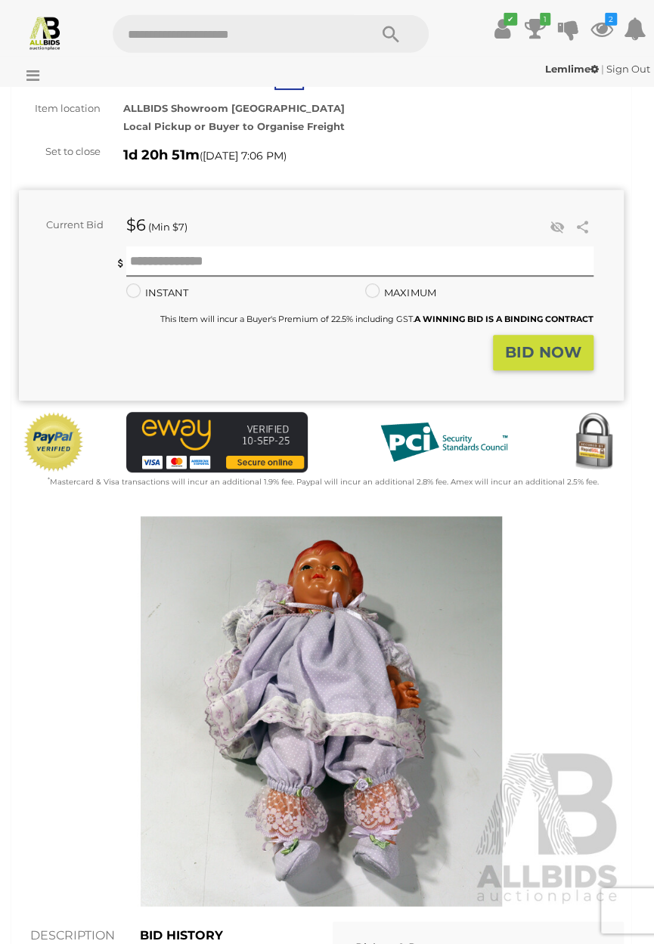
scroll to position [0, 0]
